Goal: Task Accomplishment & Management: Complete application form

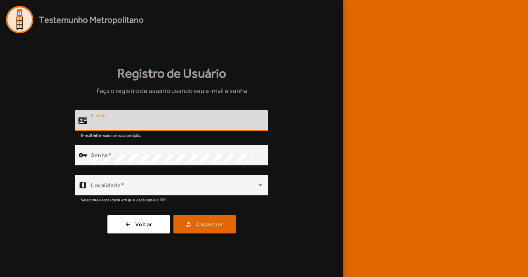
click at [117, 123] on input "E-mail" at bounding box center [176, 123] width 171 height 9
type input "**********"
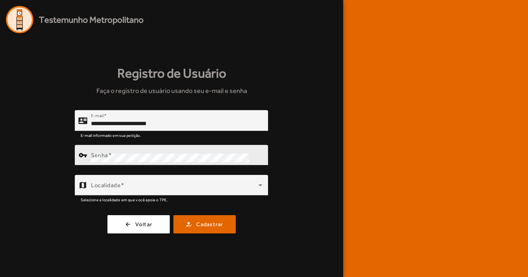
click at [112, 157] on span at bounding box center [110, 155] width 4 height 7
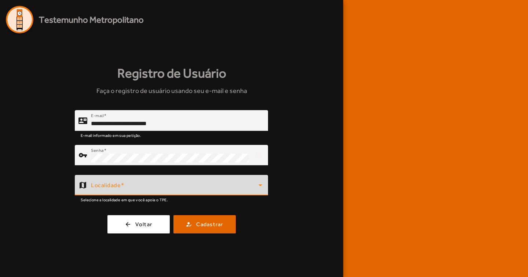
click at [215, 190] on span at bounding box center [175, 188] width 168 height 9
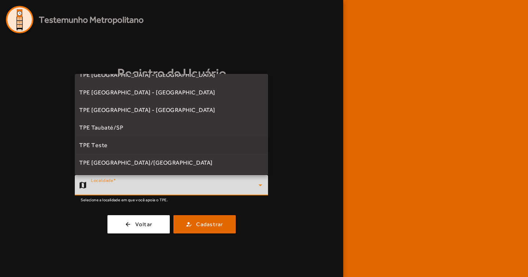
scroll to position [222, 0]
click at [104, 166] on span "TPE [GEOGRAPHIC_DATA]/[GEOGRAPHIC_DATA]" at bounding box center [145, 163] width 133 height 9
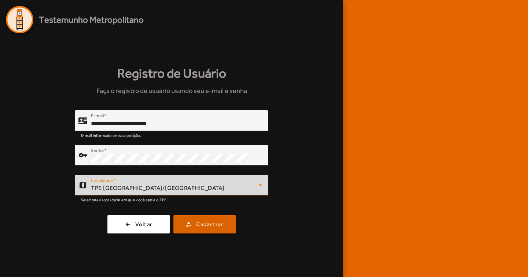
click at [212, 226] on span "Cadastrar" at bounding box center [209, 225] width 27 height 8
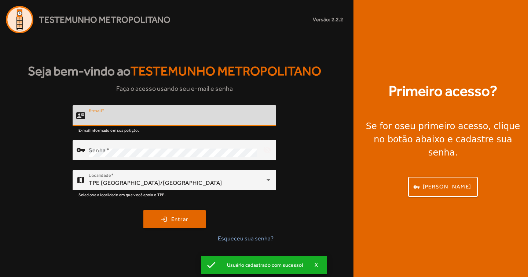
type input "**********"
click at [174, 219] on button "login Entrar" at bounding box center [174, 219] width 62 height 18
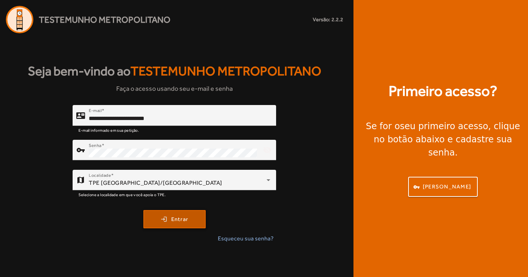
click at [175, 220] on span "Entrar" at bounding box center [179, 220] width 17 height 8
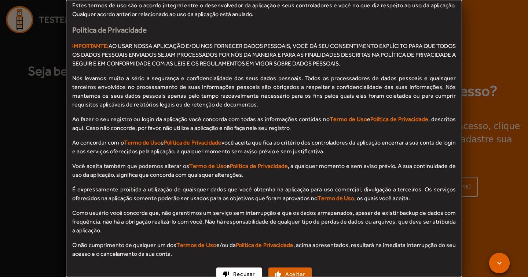
scroll to position [659, 0]
click at [292, 271] on span "Aceitar" at bounding box center [295, 275] width 20 height 8
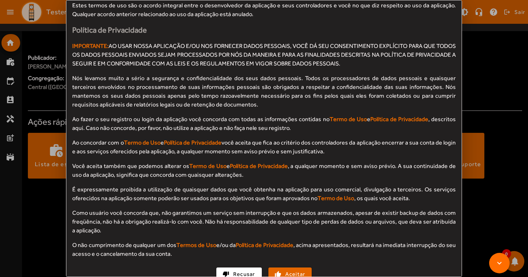
scroll to position [659, 0]
click at [294, 271] on span "Aceitar" at bounding box center [295, 275] width 20 height 8
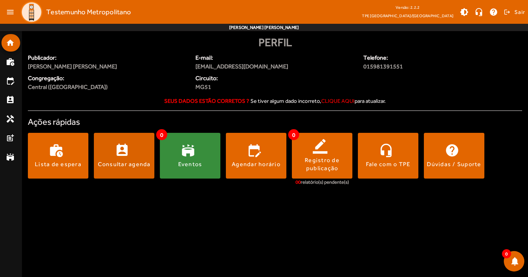
click at [133, 155] on span at bounding box center [124, 156] width 60 height 18
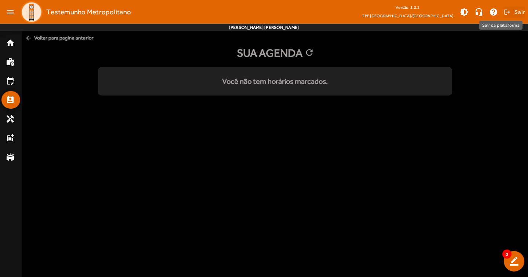
click at [516, 13] on span "Sair" at bounding box center [519, 12] width 11 height 12
